Goal: Check status: Check status

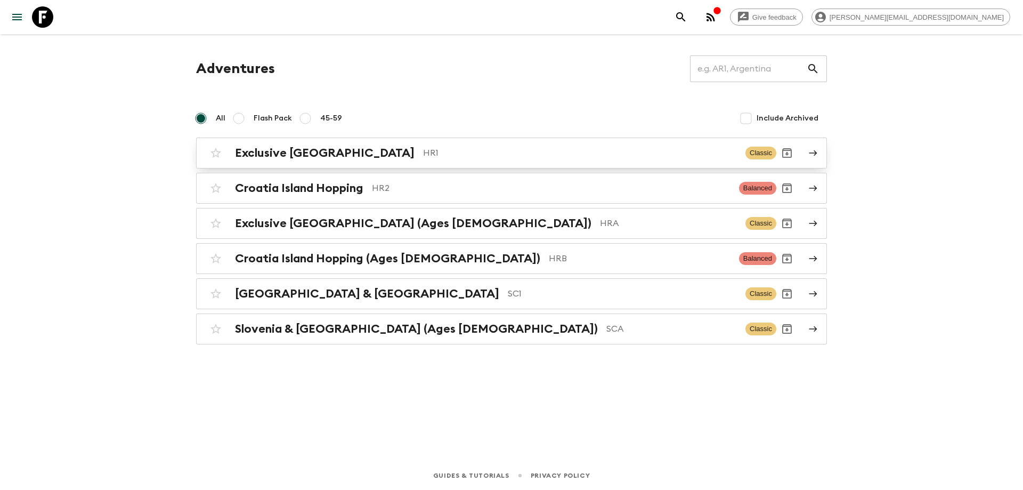
click at [480, 156] on p "HR1" at bounding box center [580, 153] width 314 height 13
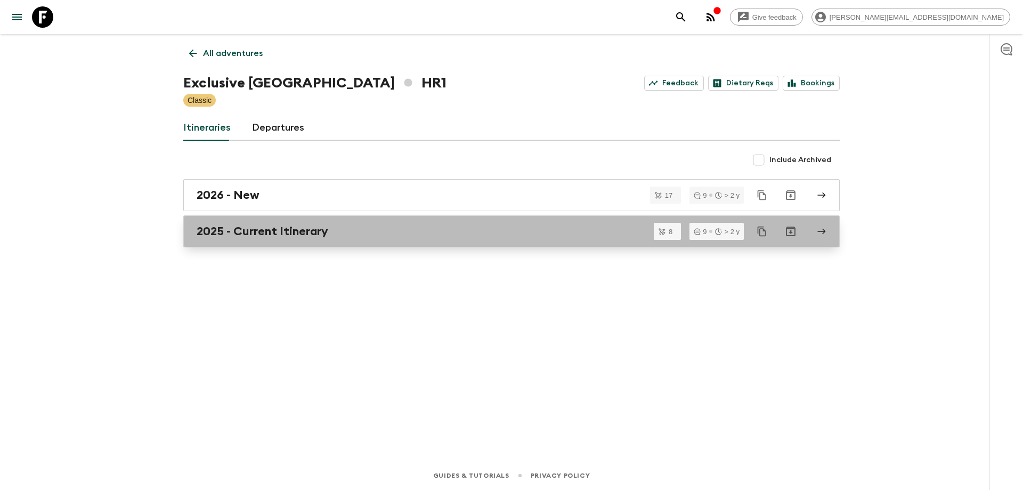
click at [308, 233] on h2 "2025 - Current Itinerary" at bounding box center [263, 231] width 132 height 14
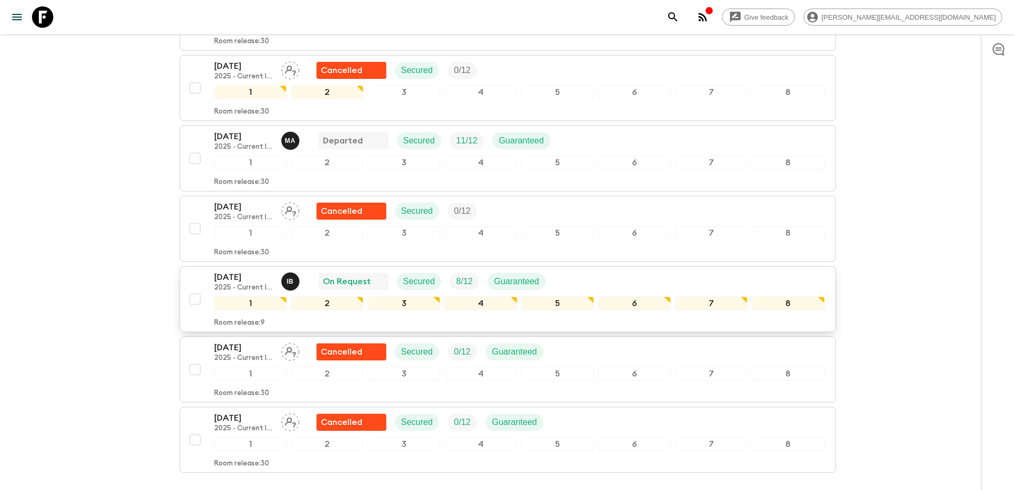
scroll to position [374, 0]
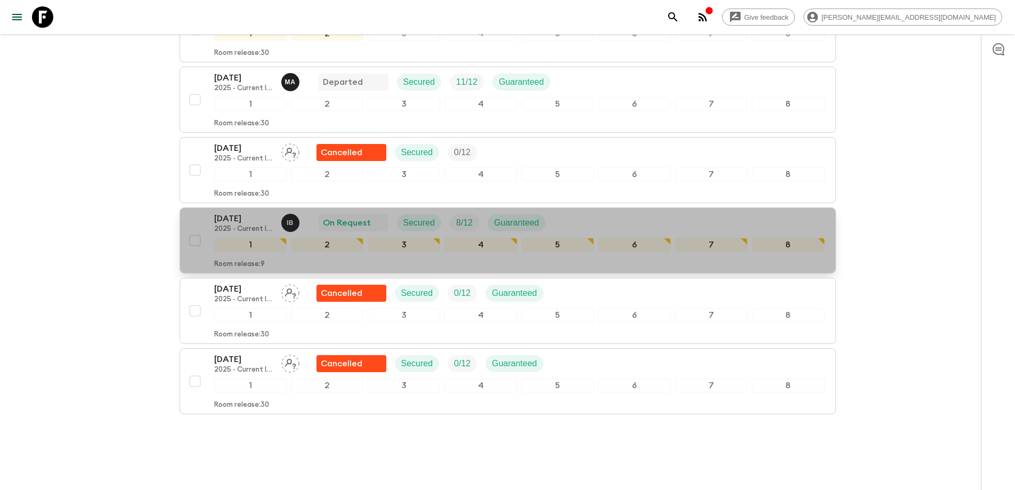
click at [679, 212] on div "[DATE] 2025 - Current Itinerary I B On Request Secured 8 / 12 Guaranteed" at bounding box center [519, 222] width 611 height 21
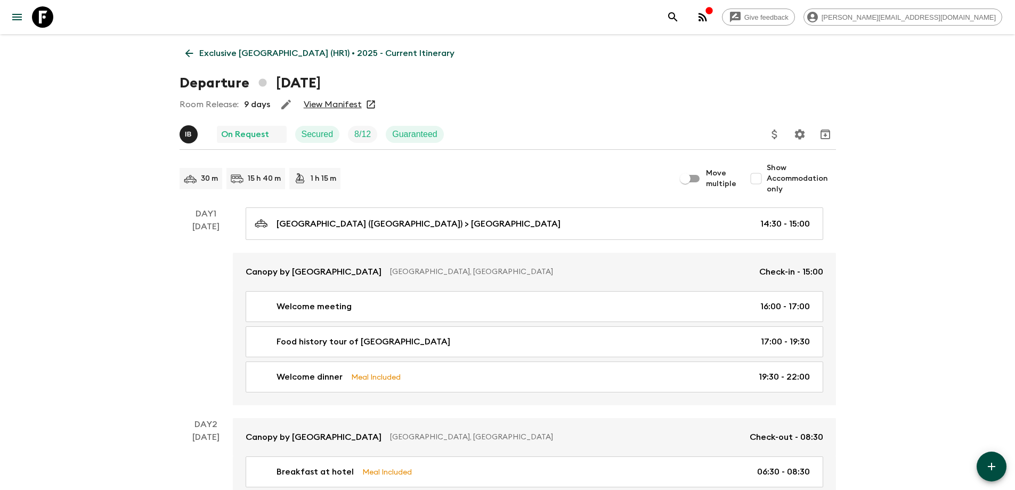
click at [324, 108] on link "View Manifest" at bounding box center [333, 104] width 58 height 11
